Goal: Task Accomplishment & Management: Use online tool/utility

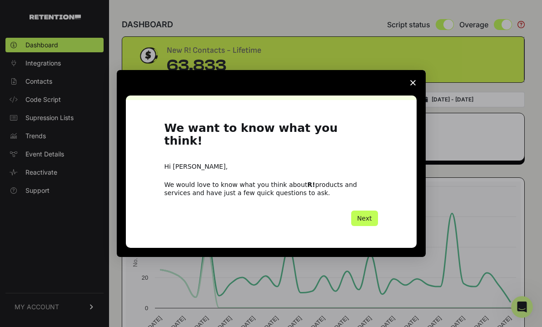
click at [360, 211] on button "Next" at bounding box center [364, 217] width 27 height 15
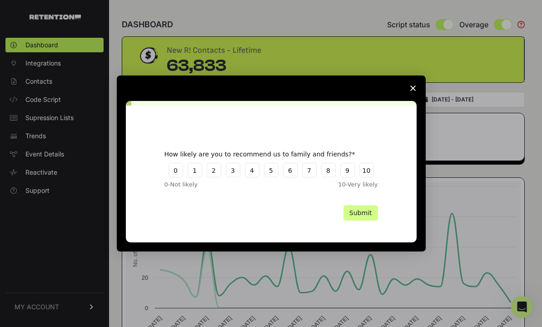
click at [412, 89] on polygon "Close survey" at bounding box center [412, 87] width 5 height 5
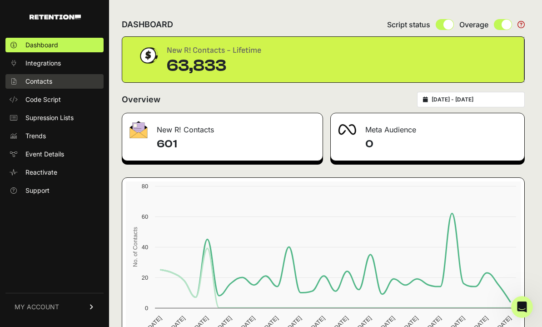
click at [45, 85] on span "Contacts" at bounding box center [38, 81] width 27 height 9
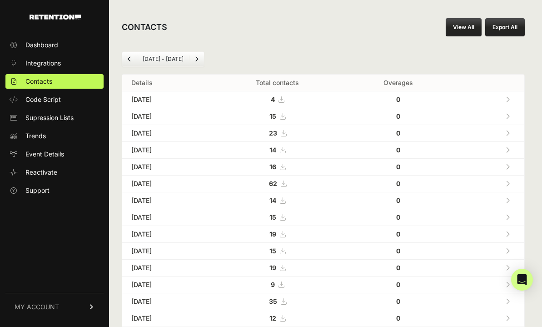
click at [465, 28] on link "View All" at bounding box center [464, 27] width 36 height 18
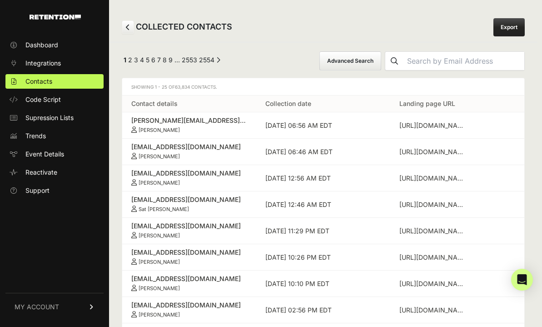
click at [377, 65] on button "Advanced Search" at bounding box center [350, 60] width 62 height 19
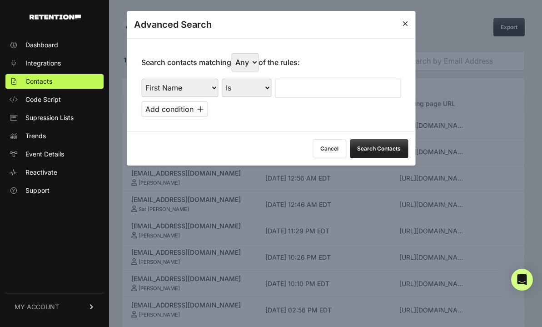
click at [190, 93] on select "First Name Last Name State City Email Email Domain Landing Domain Landing Page …" at bounding box center [179, 88] width 77 height 18
select select "file_date"
click at [141, 79] on select "First Name Last Name State City Email Email Domain Landing Domain Landing Page …" at bounding box center [179, 88] width 77 height 18
click at [254, 83] on select "Is on Is between" at bounding box center [247, 88] width 50 height 18
select select "is_between"
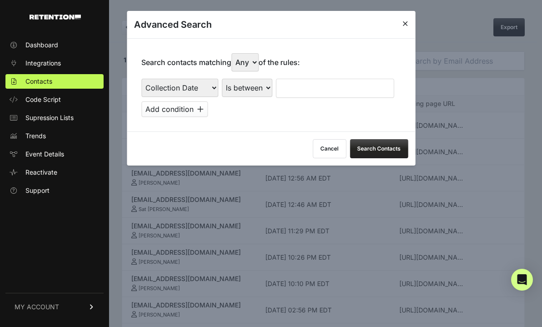
click at [222, 79] on select "Is on Is between" at bounding box center [247, 88] width 50 height 18
click at [291, 88] on input "text" at bounding box center [300, 88] width 48 height 19
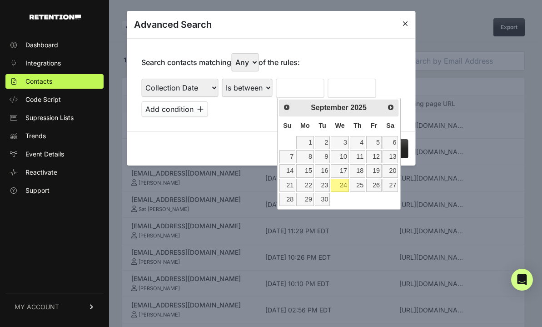
click at [286, 134] on th "Su" at bounding box center [287, 125] width 17 height 19
click at [323, 173] on link "16" at bounding box center [322, 170] width 15 height 13
type input "[DATE]"
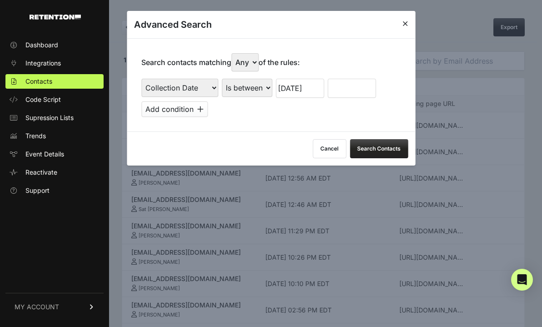
click at [351, 90] on input "text" at bounding box center [352, 88] width 48 height 19
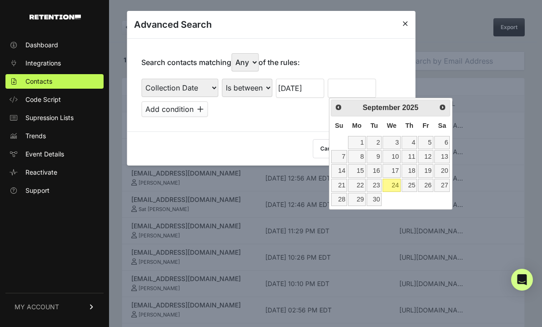
click at [425, 123] on span "Fr" at bounding box center [426, 125] width 6 height 7
click at [393, 185] on link "24" at bounding box center [392, 185] width 18 height 13
type input "[DATE]"
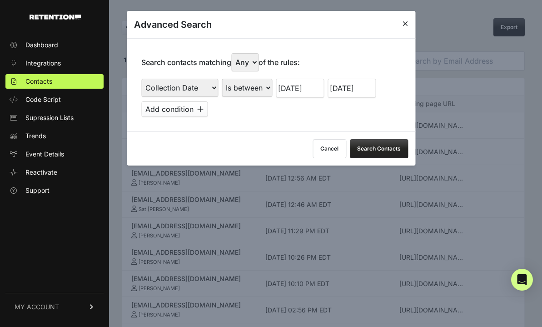
click at [389, 142] on button "Search Contacts" at bounding box center [379, 148] width 58 height 19
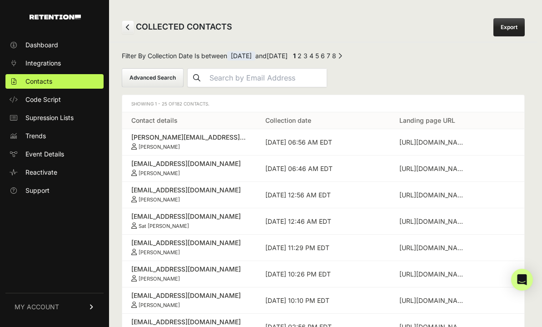
click at [508, 33] on link "Export" at bounding box center [508, 27] width 31 height 18
